Goal: Check status: Check status

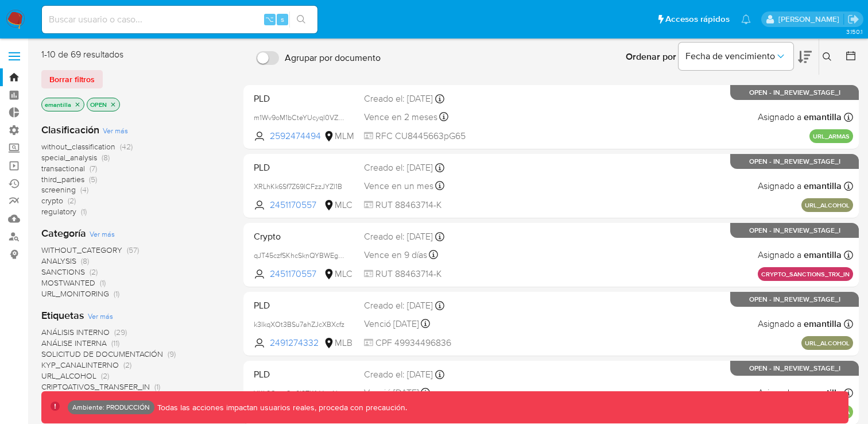
click at [75, 104] on icon "close-filter" at bounding box center [77, 104] width 7 height 7
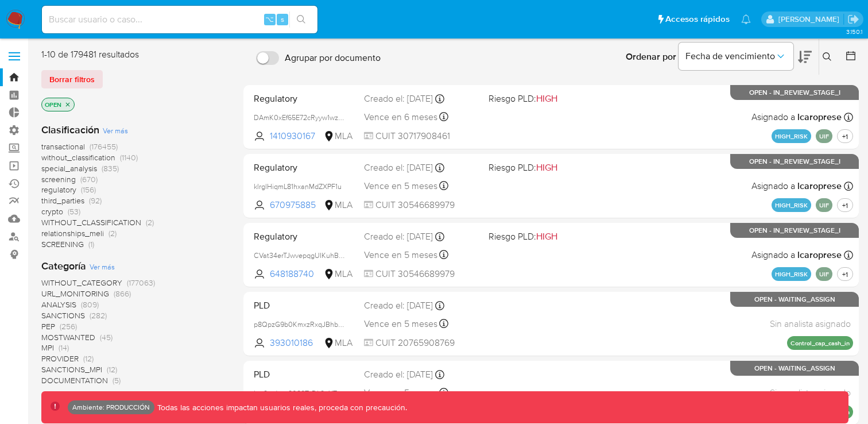
click at [68, 103] on icon "close-filter" at bounding box center [68, 104] width 4 height 4
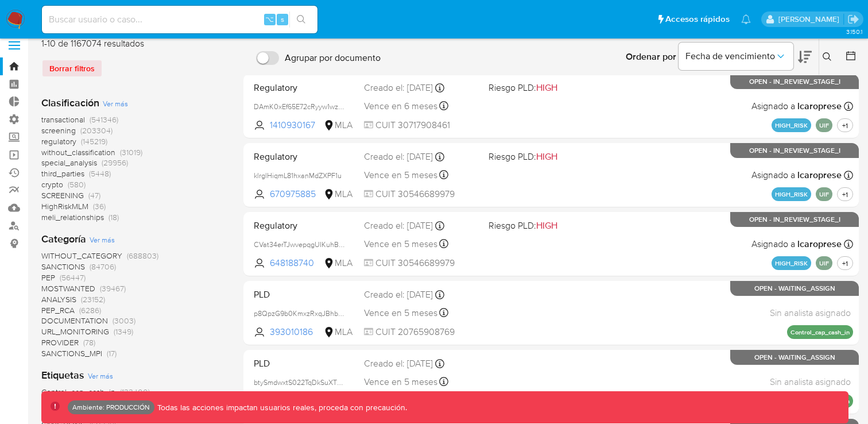
scroll to position [7, 0]
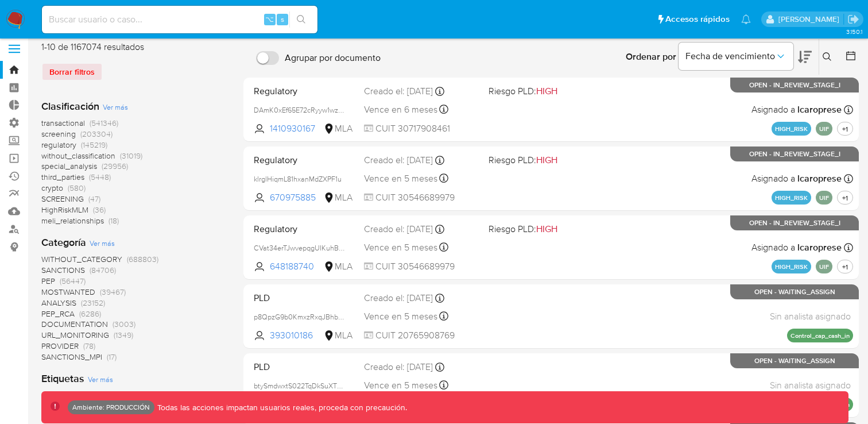
click at [65, 130] on span "screening" at bounding box center [58, 133] width 34 height 11
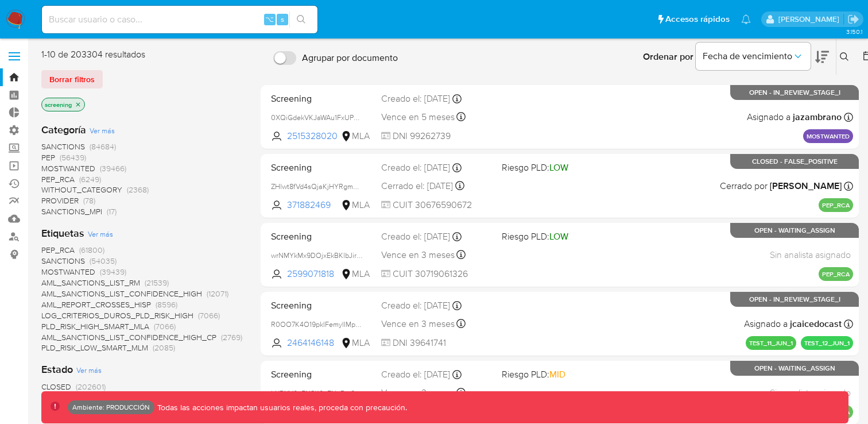
click at [824, 55] on icon at bounding box center [822, 57] width 14 height 12
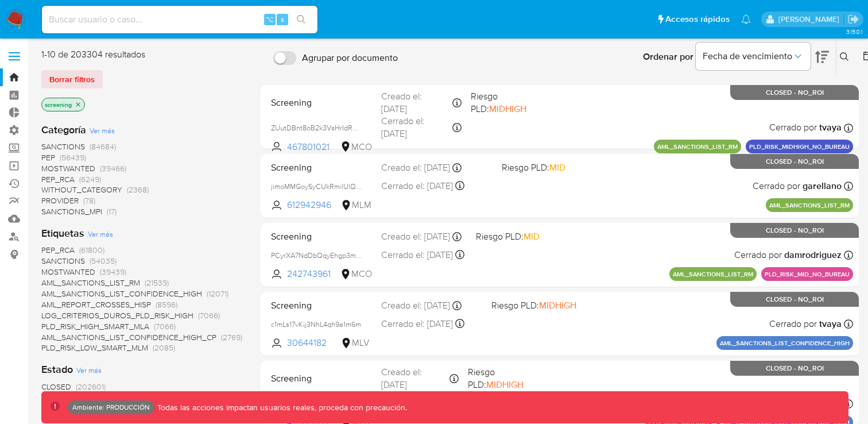
click at [818, 58] on icon at bounding box center [822, 57] width 14 height 14
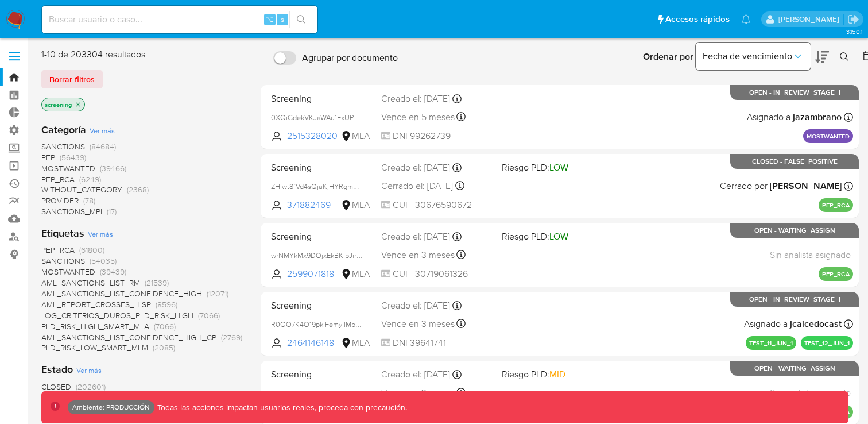
click at [801, 57] on icon "Ordenar por" at bounding box center [797, 56] width 11 height 11
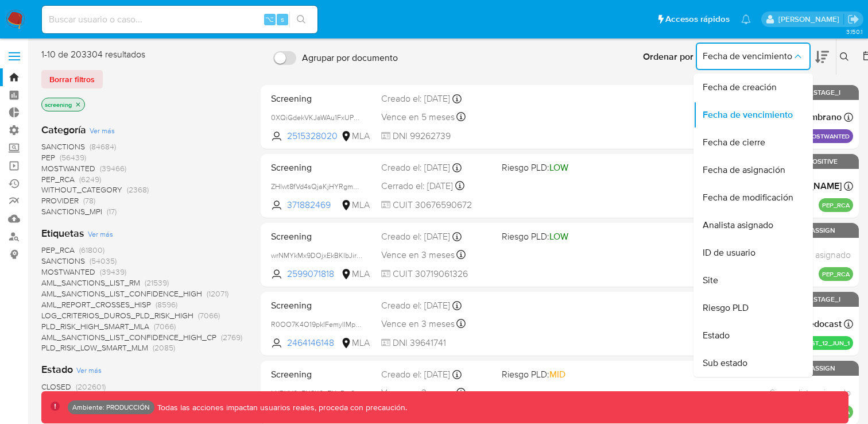
click at [844, 56] on icon at bounding box center [844, 56] width 9 height 9
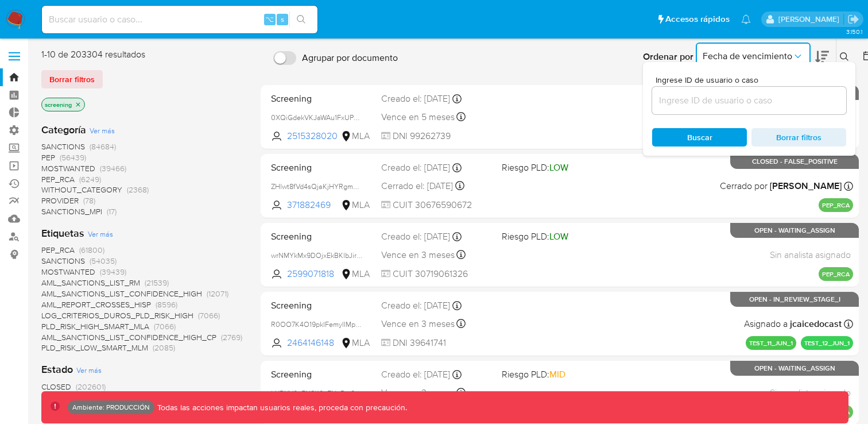
click at [751, 53] on span "Fecha de vencimiento" at bounding box center [747, 56] width 90 height 11
click at [581, 60] on div "Ordenar por Fecha de vencimiento No es posible ordenar los resultados mientras …" at bounding box center [639, 57] width 472 height 36
click at [588, 73] on div "Ordenar por Fecha de vencimiento No es posible ordenar los resultados mientras …" at bounding box center [639, 57] width 472 height 36
click at [863, 58] on icon at bounding box center [867, 55] width 9 height 9
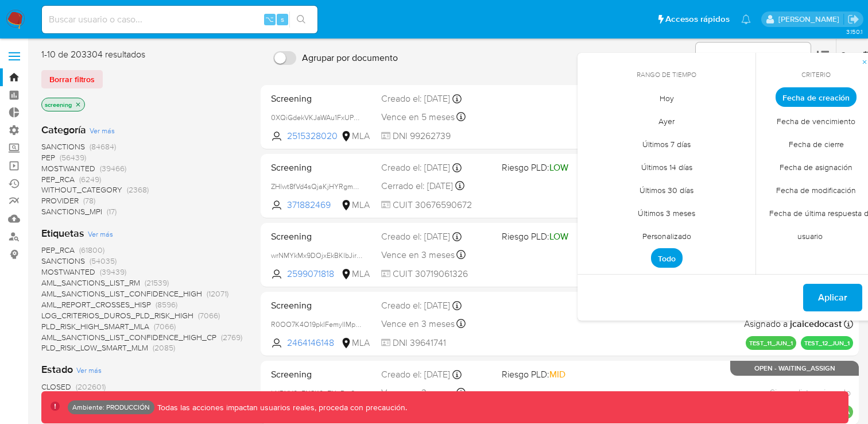
click at [845, 213] on span "Fecha de última respuesta del usuario" at bounding box center [816, 224] width 118 height 46
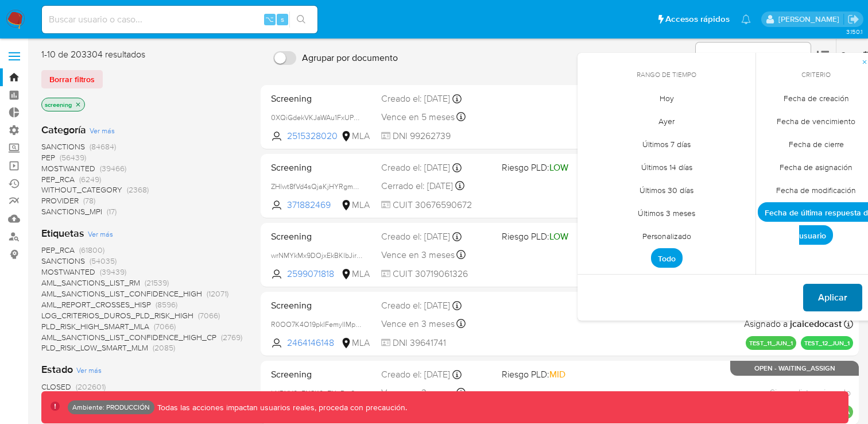
click at [826, 300] on span "Aplicar" at bounding box center [832, 297] width 29 height 25
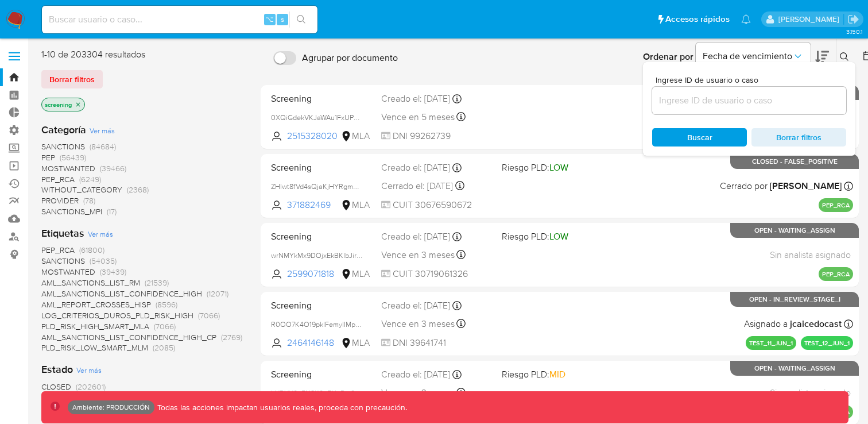
click at [495, 55] on div "Ordenar por Fecha de vencimiento No es posible ordenar los resultados mientras …" at bounding box center [639, 57] width 472 height 36
click at [798, 135] on span "Borrar filtros" at bounding box center [798, 137] width 79 height 16
click at [606, 52] on div "Ordenar por Fecha de vencimiento No es posible ordenar los resultados mientras …" at bounding box center [639, 57] width 472 height 36
click at [848, 56] on icon at bounding box center [844, 56] width 9 height 9
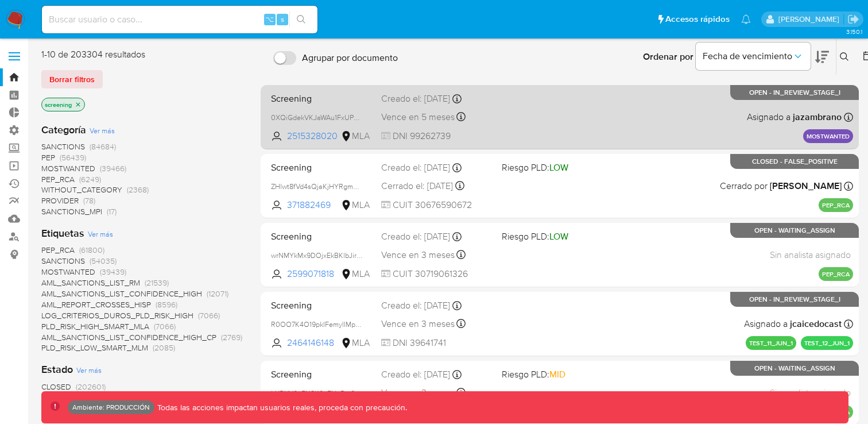
click at [598, 112] on div "Screening 0XQiGdekVKJaWAu1FxUPvD9t 2515328020 MLA Creado el: 24/06/2025 Creado …" at bounding box center [559, 117] width 587 height 58
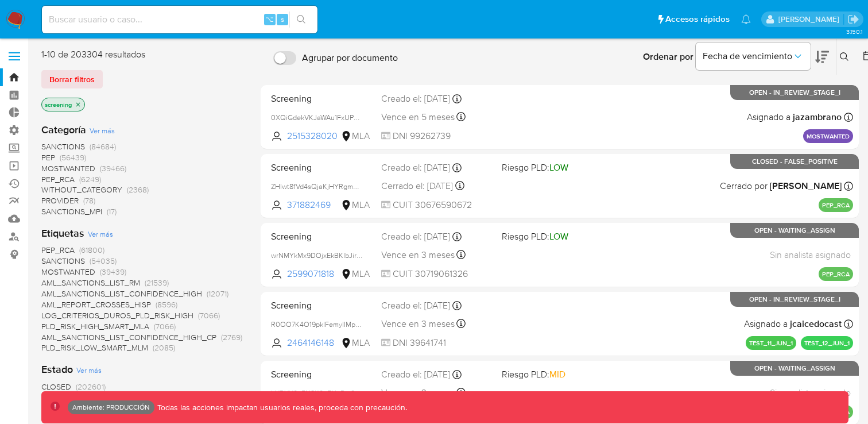
click at [863, 59] on icon at bounding box center [867, 55] width 11 height 11
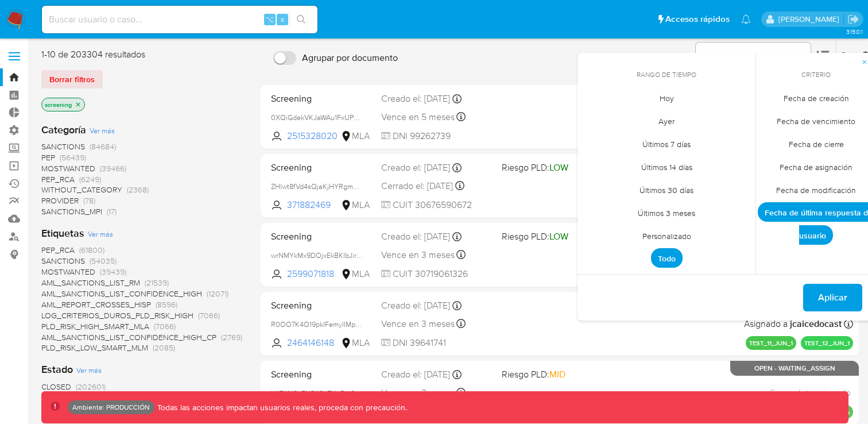
click at [667, 121] on span "Ayer" at bounding box center [666, 121] width 40 height 24
click at [666, 145] on span "Últimos 7 días" at bounding box center [666, 144] width 72 height 24
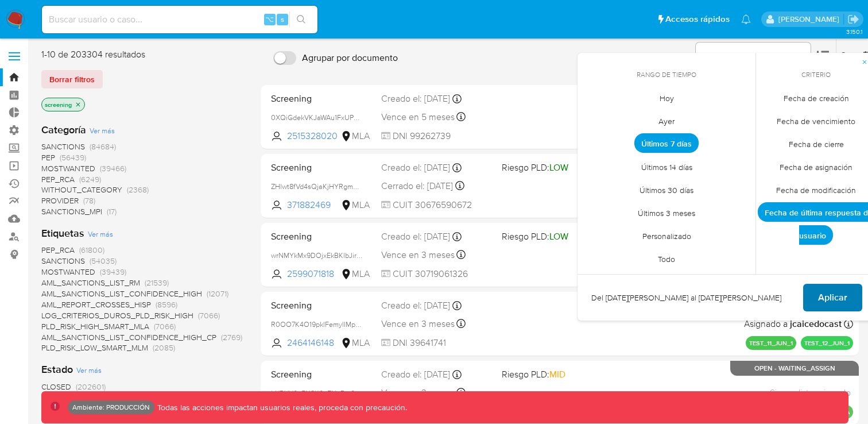
click at [830, 292] on span "Aplicar" at bounding box center [832, 297] width 29 height 25
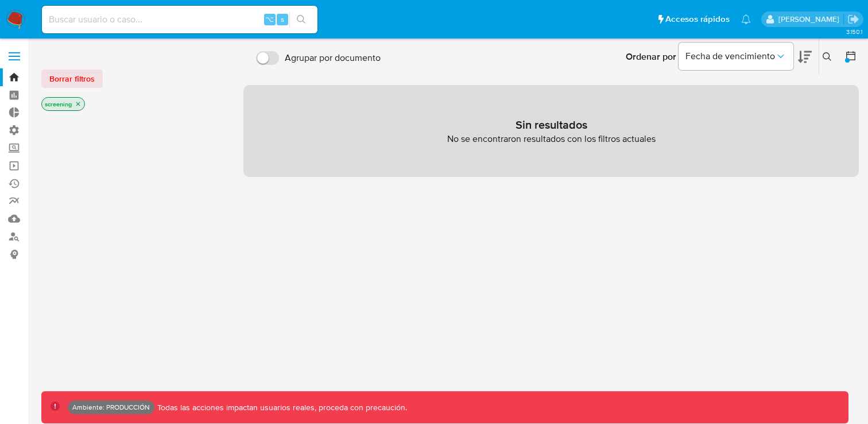
click at [80, 103] on icon "close-filter" at bounding box center [78, 103] width 7 height 7
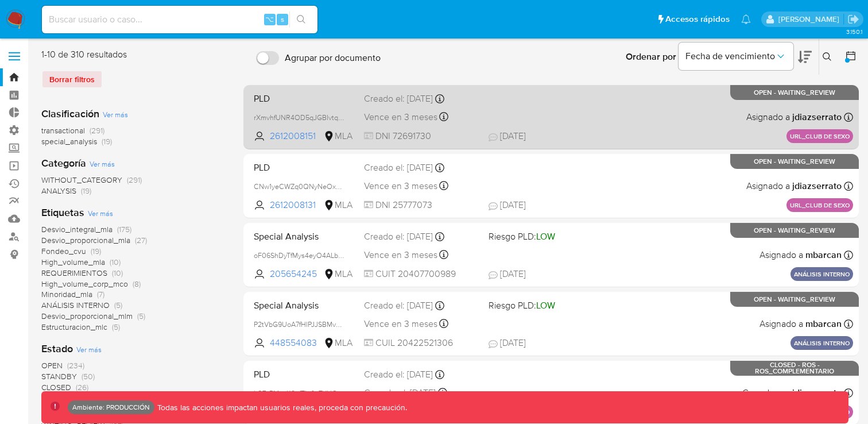
click at [640, 125] on div "PLD rXmvhfUNR4OD5qJGBIvtqBSG 2612008151 MLA Creado el: 08/08/2025 Creado el: 08…" at bounding box center [551, 117] width 604 height 58
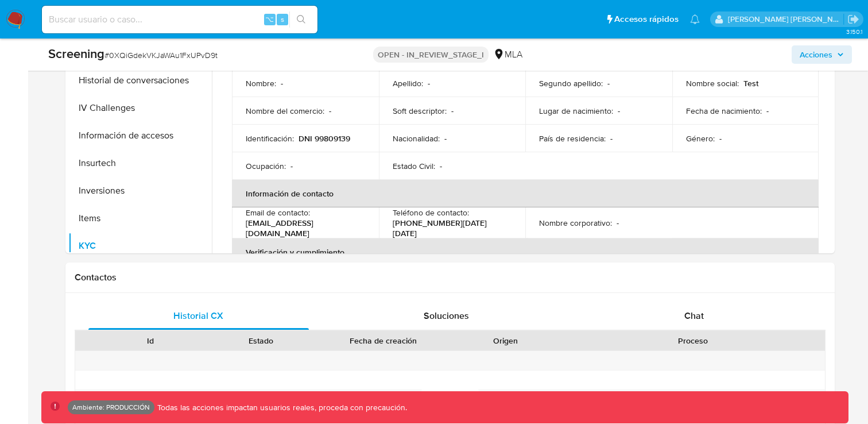
scroll to position [425, 0]
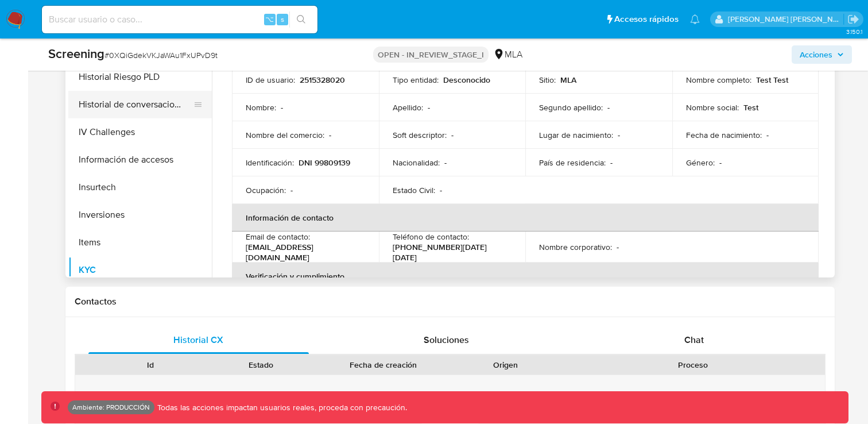
click at [100, 110] on button "Historial de conversaciones" at bounding box center [135, 105] width 134 height 28
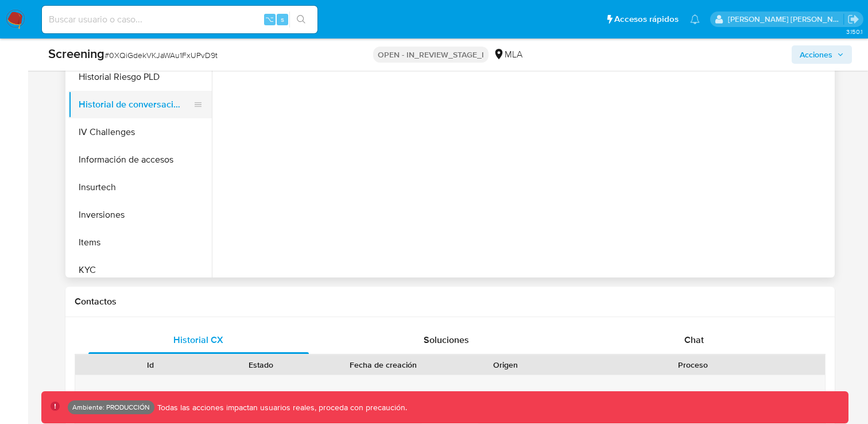
select select "10"
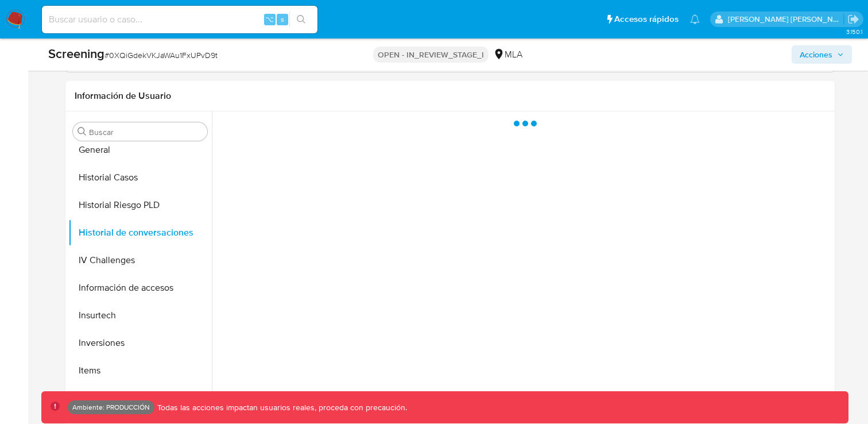
scroll to position [298, 0]
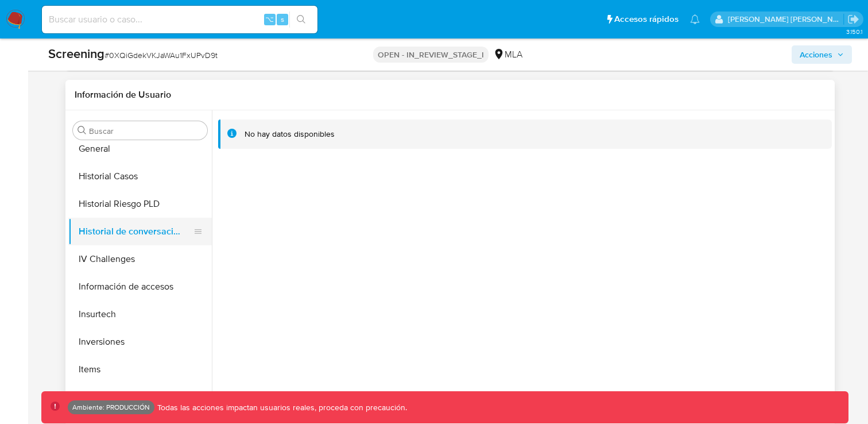
click at [118, 234] on button "Historial de conversaciones" at bounding box center [135, 232] width 134 height 28
click at [117, 212] on button "Historial Riesgo PLD" at bounding box center [135, 204] width 134 height 28
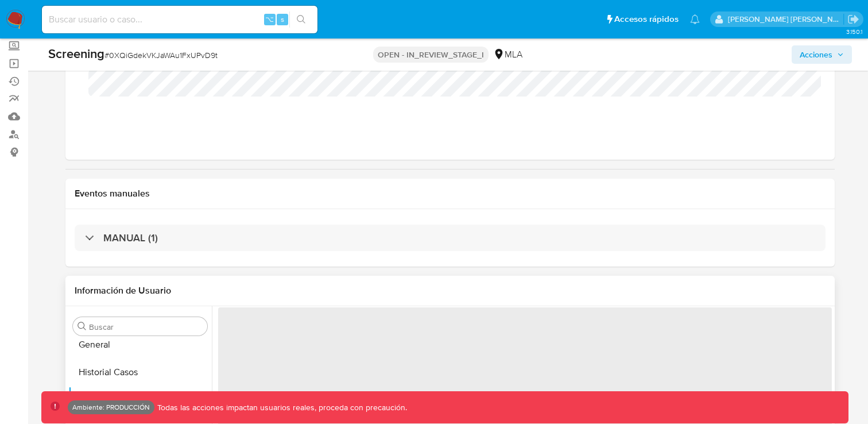
scroll to position [0, 0]
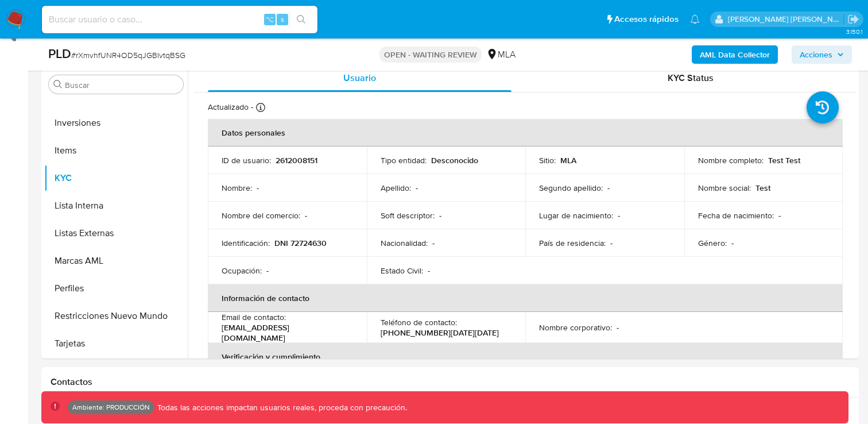
scroll to position [257, 0]
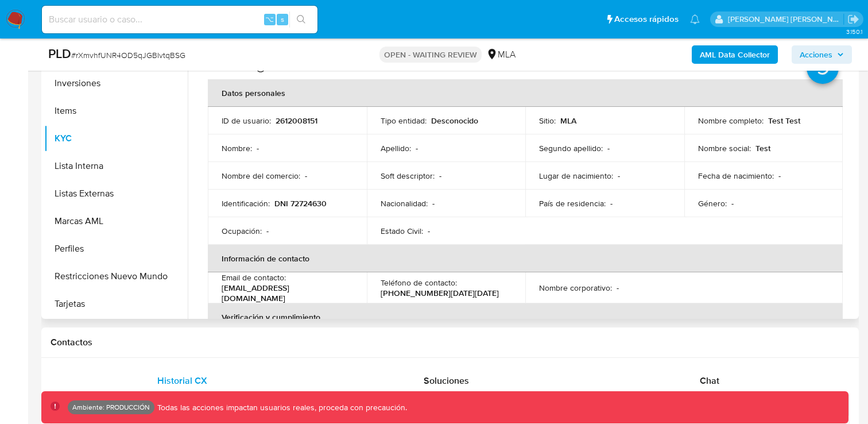
select select "10"
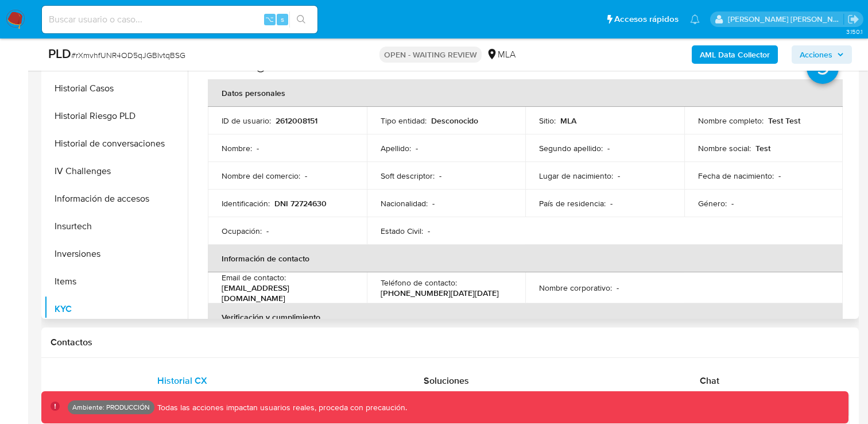
scroll to position [337, 0]
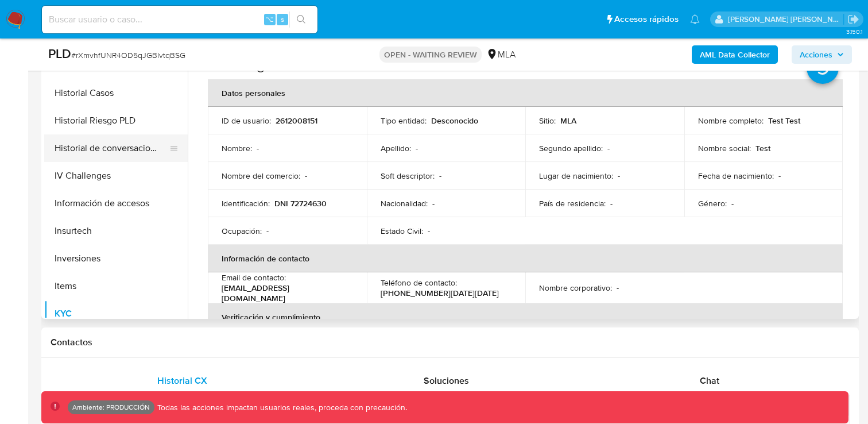
click at [125, 152] on button "Historial de conversaciones" at bounding box center [111, 148] width 134 height 28
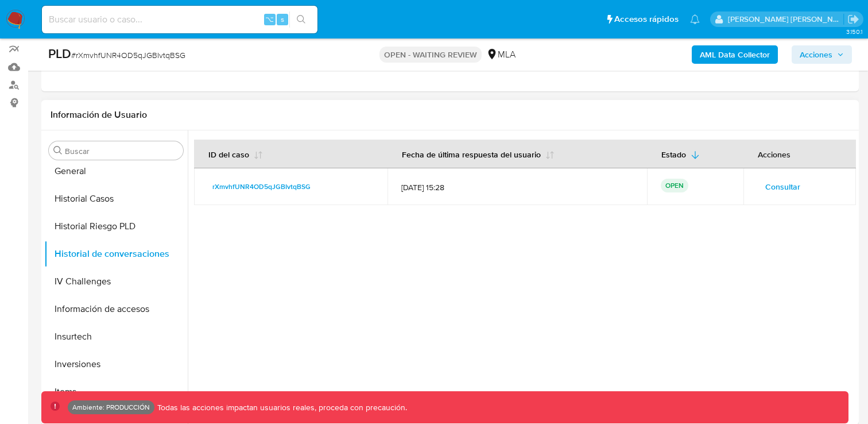
scroll to position [153, 0]
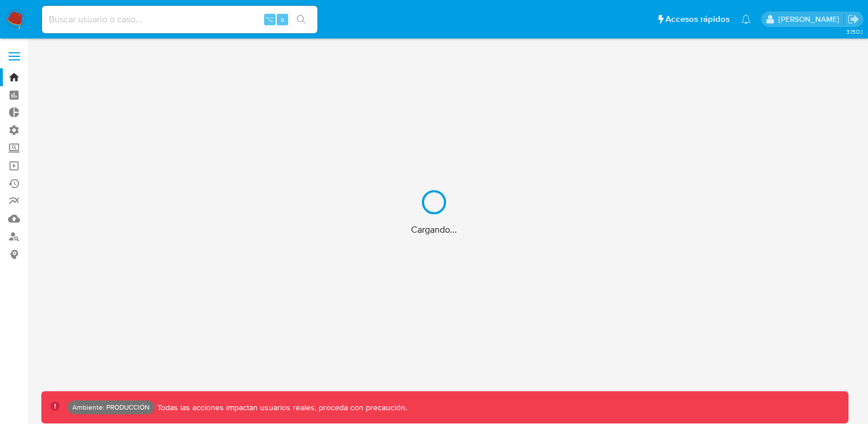
click at [178, 21] on div "Cargando..." at bounding box center [434, 212] width 868 height 424
click at [157, 20] on div "Cargando..." at bounding box center [434, 212] width 868 height 424
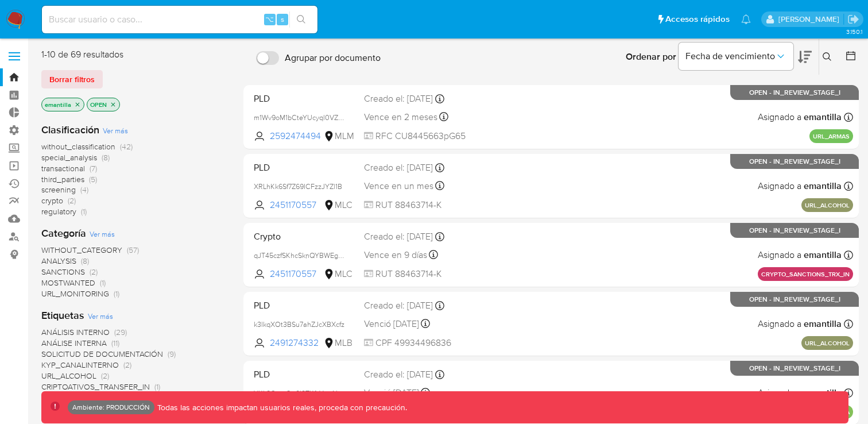
click at [141, 22] on input at bounding box center [179, 19] width 275 height 15
paste input "33984639"
type input "33984639"
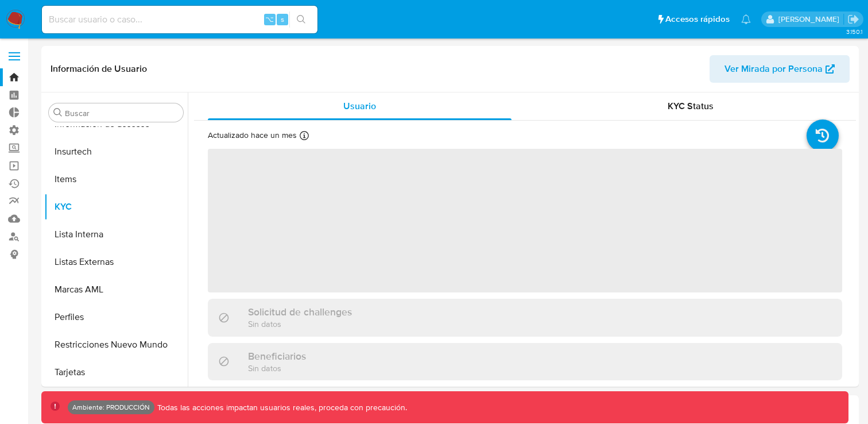
scroll to position [485, 0]
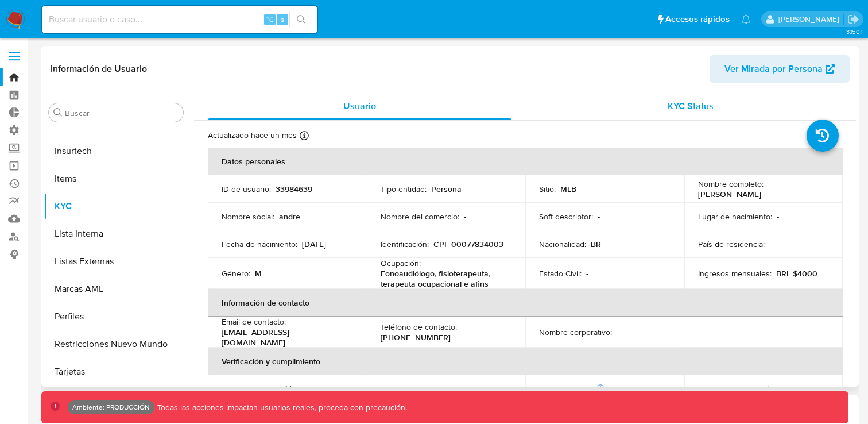
select select "10"
click at [667, 101] on span "KYC Status" at bounding box center [690, 105] width 46 height 13
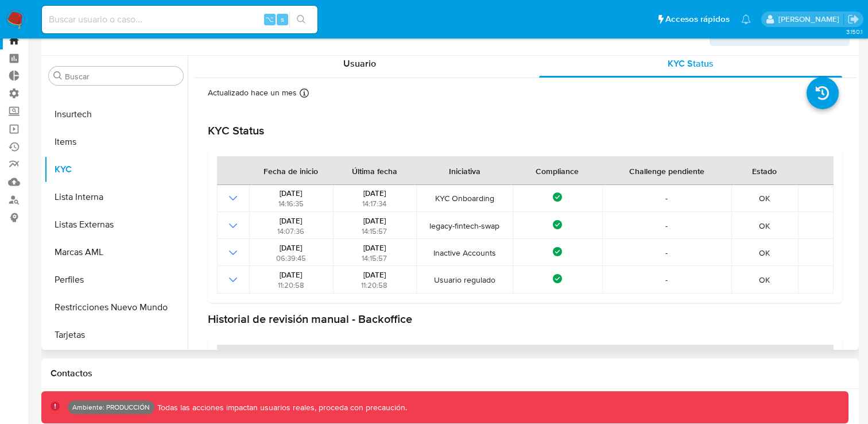
scroll to position [0, 0]
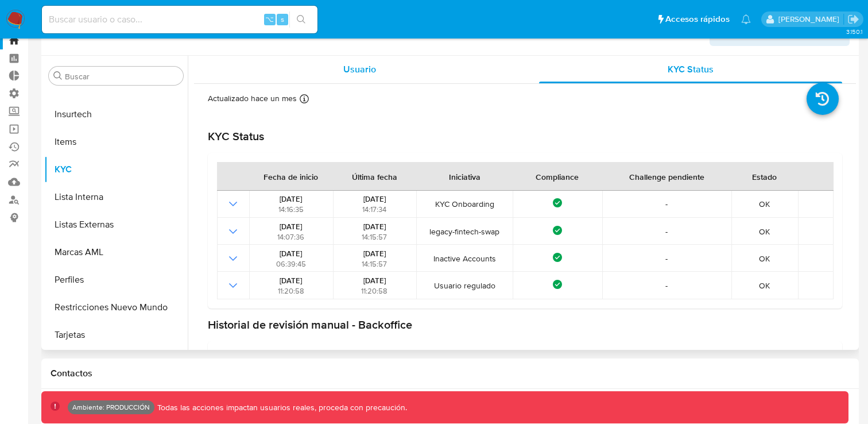
click at [331, 75] on div "Usuario" at bounding box center [360, 70] width 304 height 28
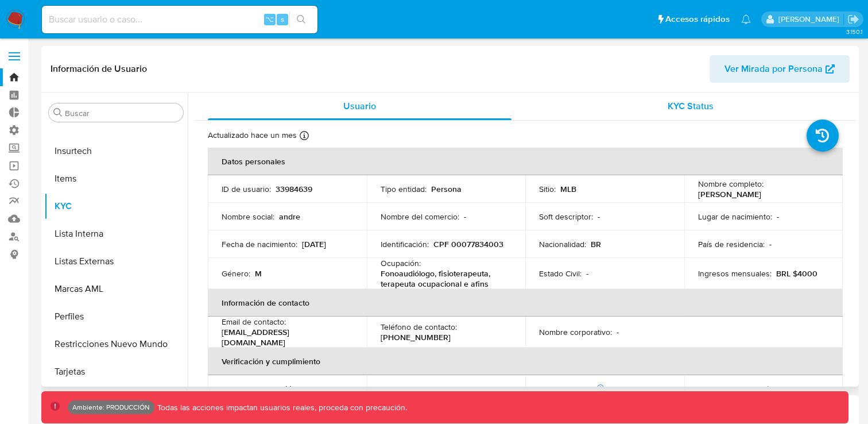
click at [658, 108] on div "KYC Status" at bounding box center [691, 106] width 304 height 28
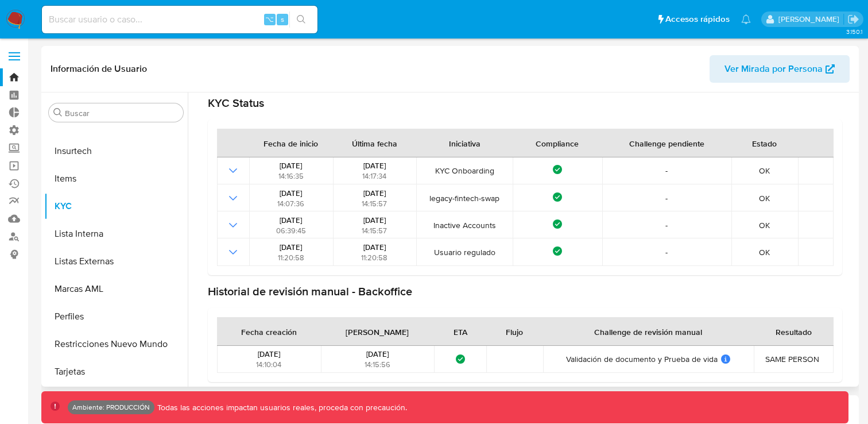
scroll to position [75, 0]
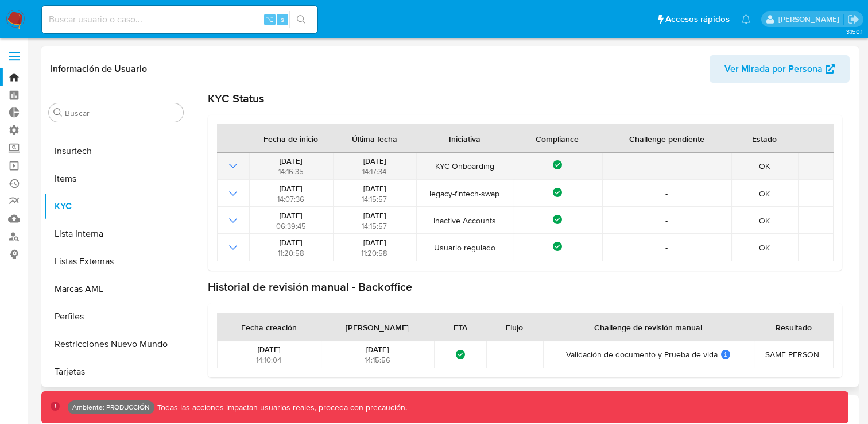
click at [236, 162] on icon "Mostrar operación" at bounding box center [233, 166] width 14 height 14
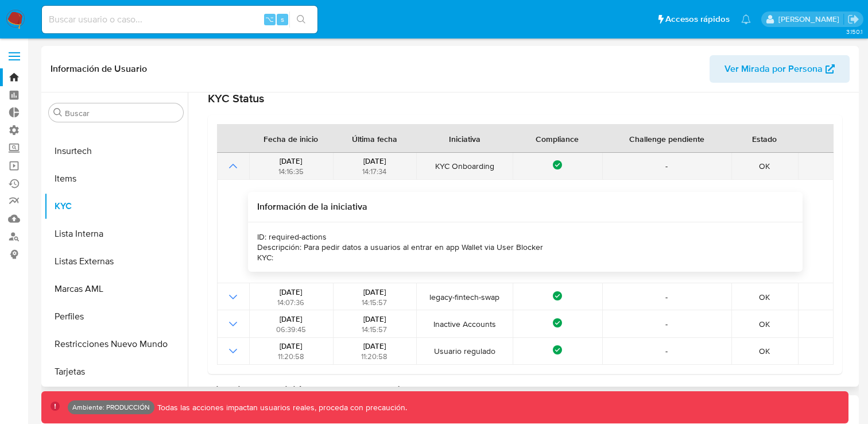
click at [236, 162] on icon "Mostrar operación" at bounding box center [233, 166] width 14 height 14
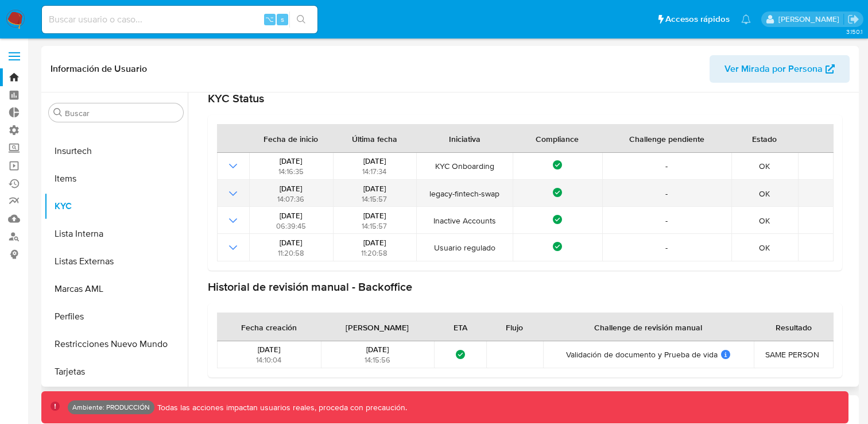
click at [234, 199] on icon "Mostrar operación" at bounding box center [233, 194] width 14 height 14
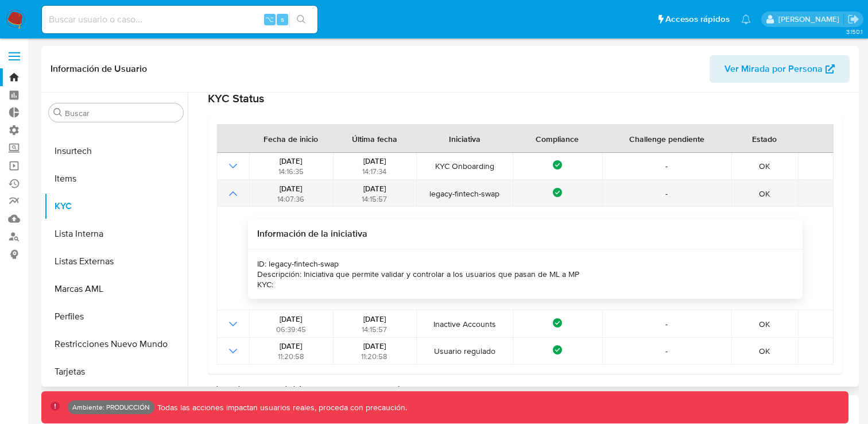
click at [233, 199] on icon "Mostrar operación" at bounding box center [233, 194] width 14 height 14
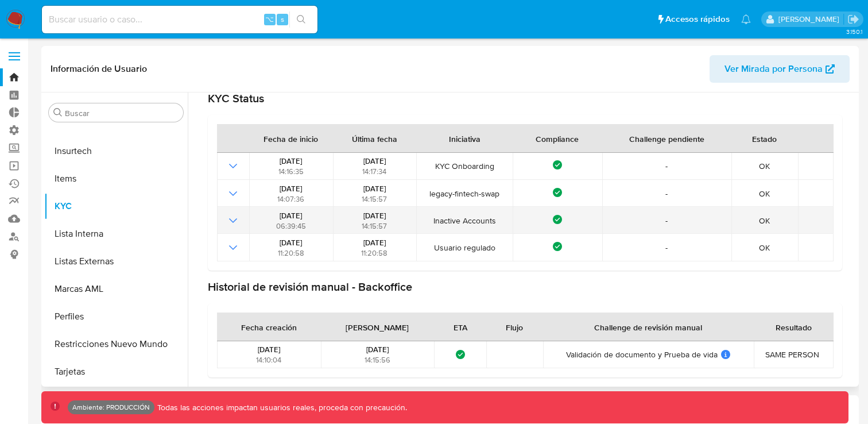
click at [233, 219] on icon "Mostrar operación" at bounding box center [233, 220] width 14 height 14
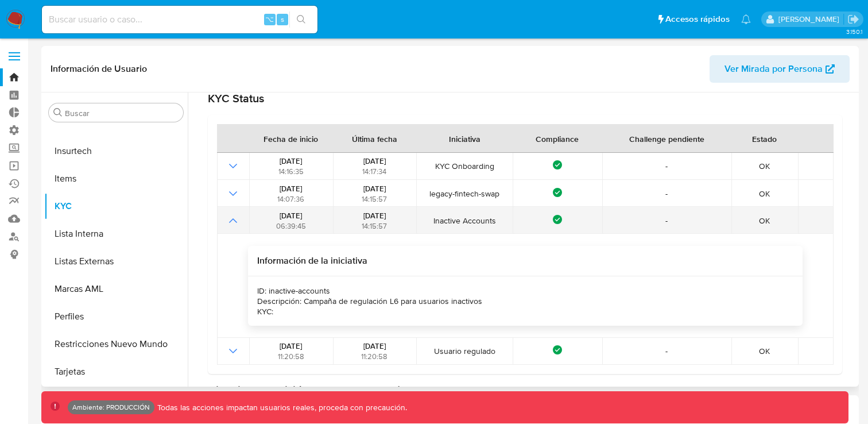
click at [233, 219] on icon "Mostrar operación" at bounding box center [233, 220] width 8 height 5
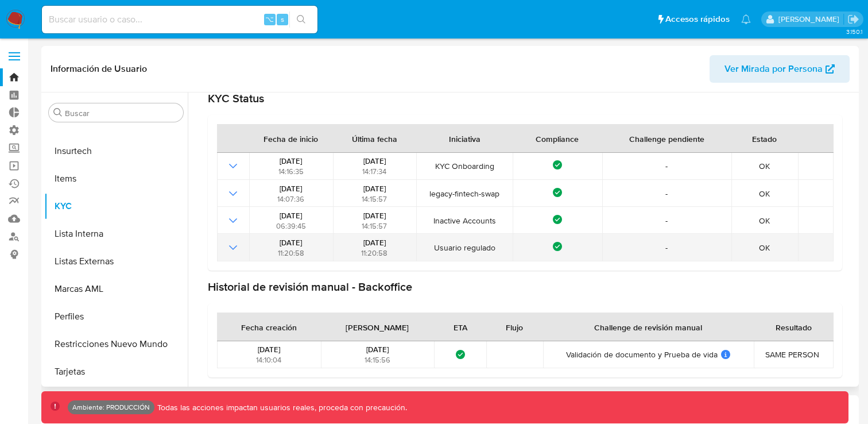
click at [233, 242] on icon "Mostrar operación" at bounding box center [233, 247] width 14 height 14
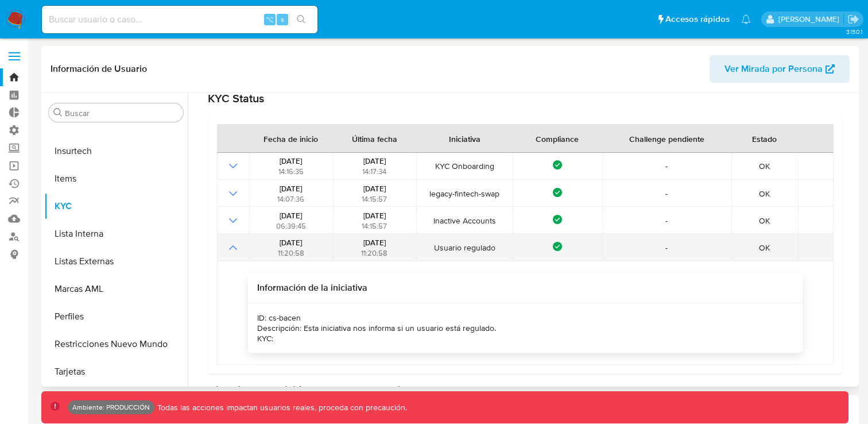
click at [233, 242] on icon "Mostrar operación" at bounding box center [233, 247] width 14 height 14
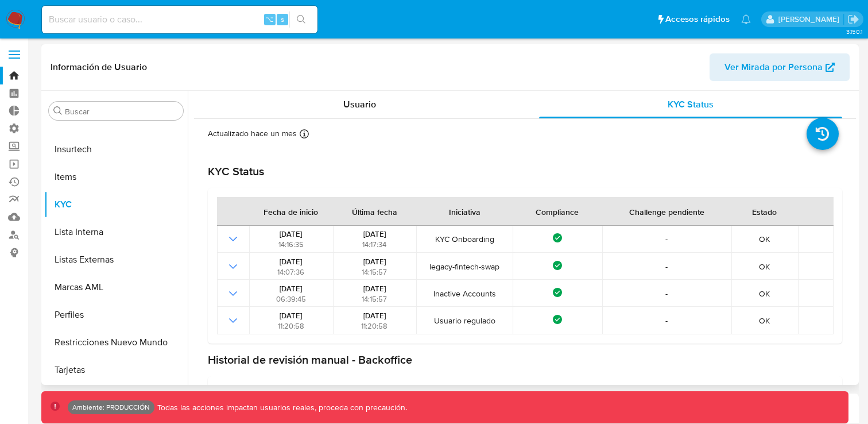
scroll to position [0, 0]
